Goal: Task Accomplishment & Management: Use online tool/utility

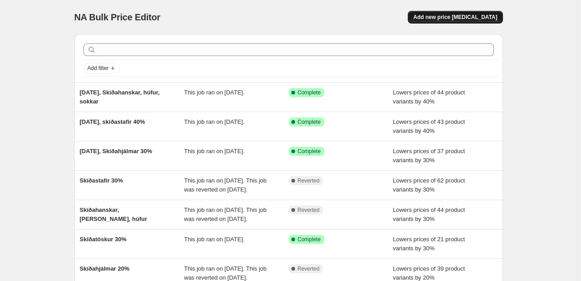
click at [455, 20] on span "Add new price change job" at bounding box center [455, 17] width 84 height 7
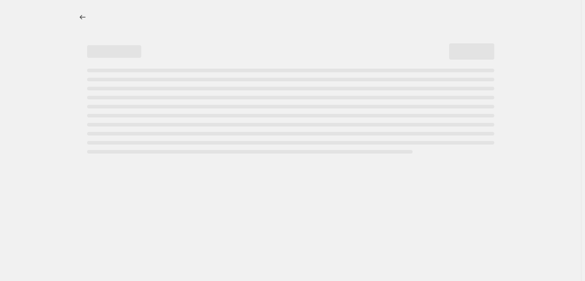
select select "percentage"
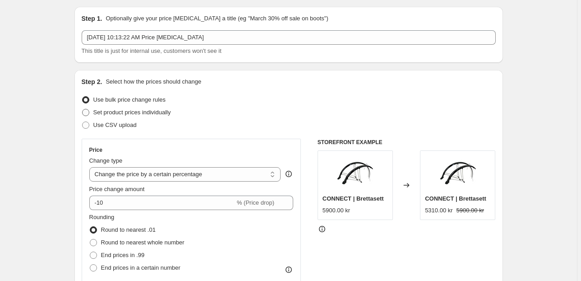
scroll to position [36, 0]
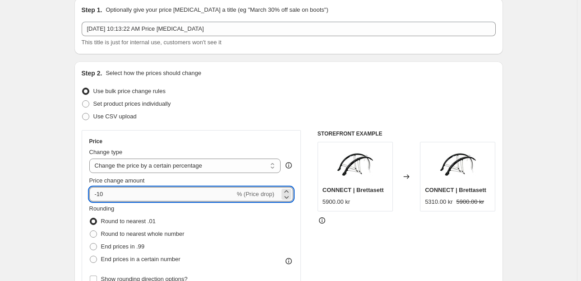
drag, startPoint x: 123, startPoint y: 192, endPoint x: 99, endPoint y: 195, distance: 23.6
click at [99, 195] on input "-10" at bounding box center [162, 194] width 146 height 14
type input "-20"
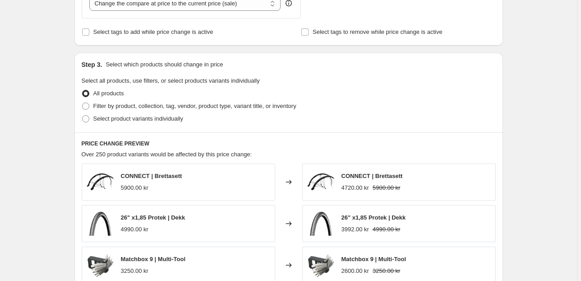
scroll to position [361, 0]
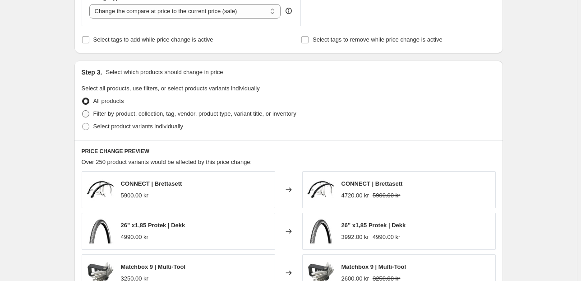
click at [88, 114] on span at bounding box center [85, 113] width 7 height 7
click at [83, 111] on input "Filter by product, collection, tag, vendor, product type, variant title, or inv…" at bounding box center [82, 110] width 0 height 0
radio input "true"
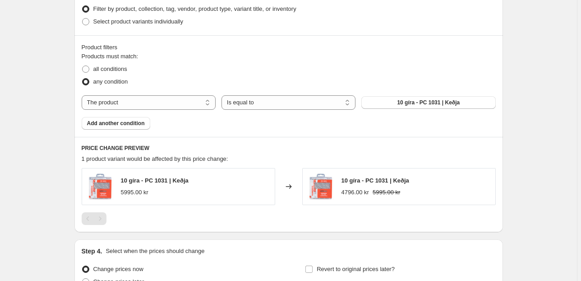
scroll to position [469, 0]
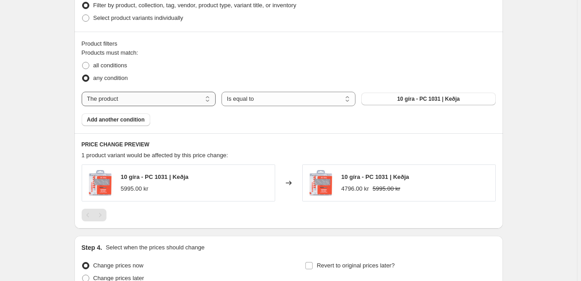
click at [188, 99] on select "The product The product's collection The product's tag The product's vendor The…" at bounding box center [149, 99] width 134 height 14
select select "collection"
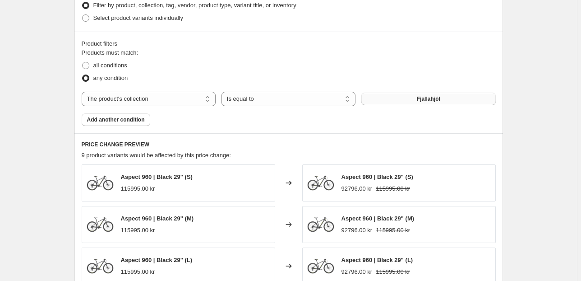
click at [407, 97] on button "Fjallahjól" at bounding box center [428, 98] width 134 height 13
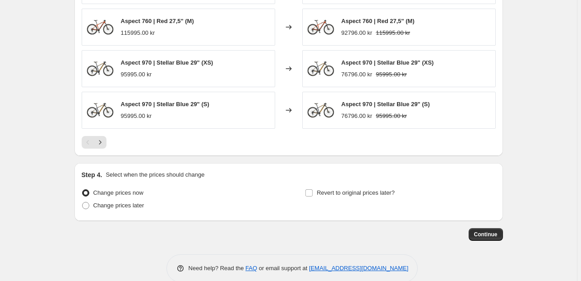
scroll to position [722, 0]
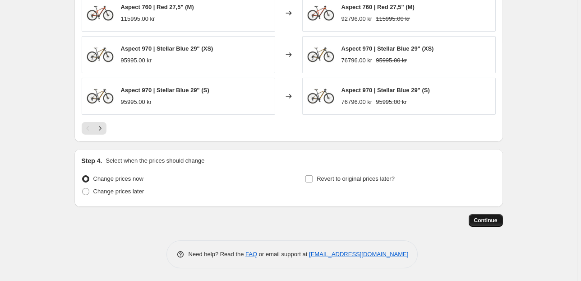
click at [493, 217] on span "Continue" at bounding box center [485, 220] width 23 height 7
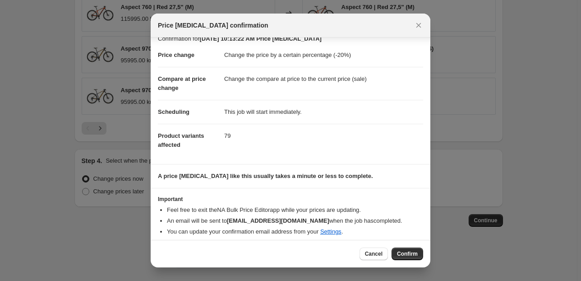
scroll to position [15, 0]
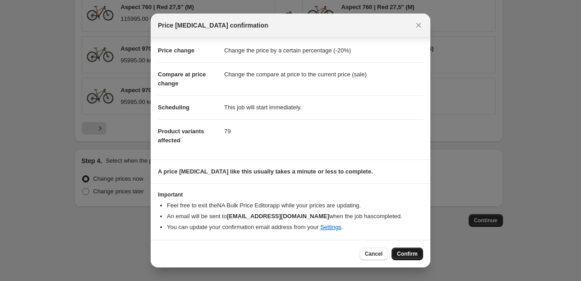
click at [408, 252] on span "Confirm" at bounding box center [407, 253] width 21 height 7
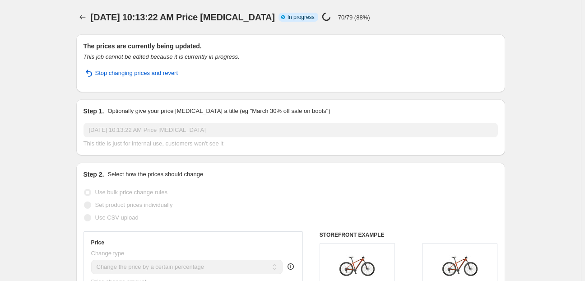
select select "percentage"
select select "collection"
